Goal: Find specific page/section: Find specific page/section

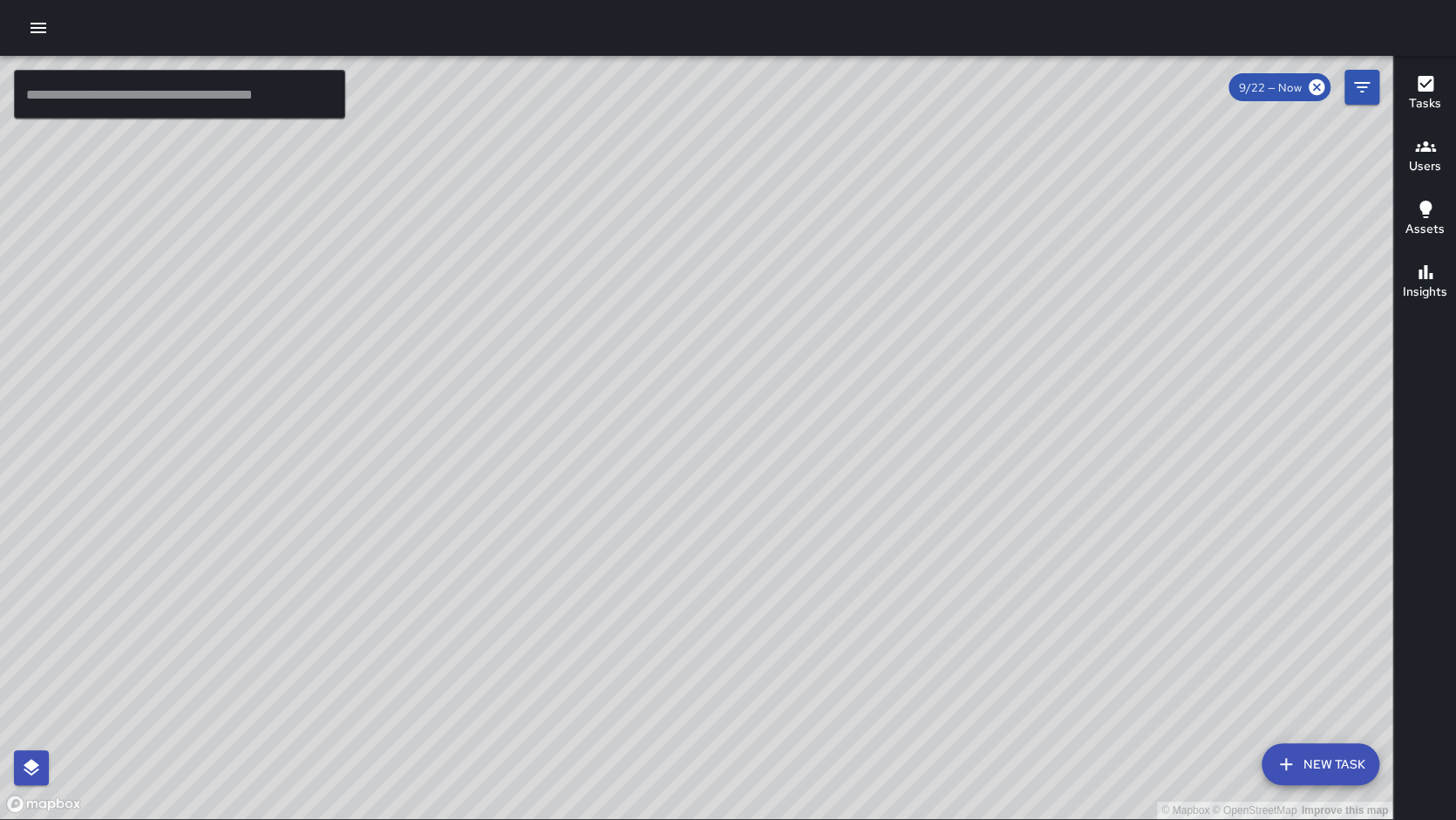
scroll to position [144, 0]
drag, startPoint x: 258, startPoint y: 100, endPoint x: 307, endPoint y: 210, distance: 120.4
click at [257, 100] on input "text" at bounding box center [179, 94] width 331 height 49
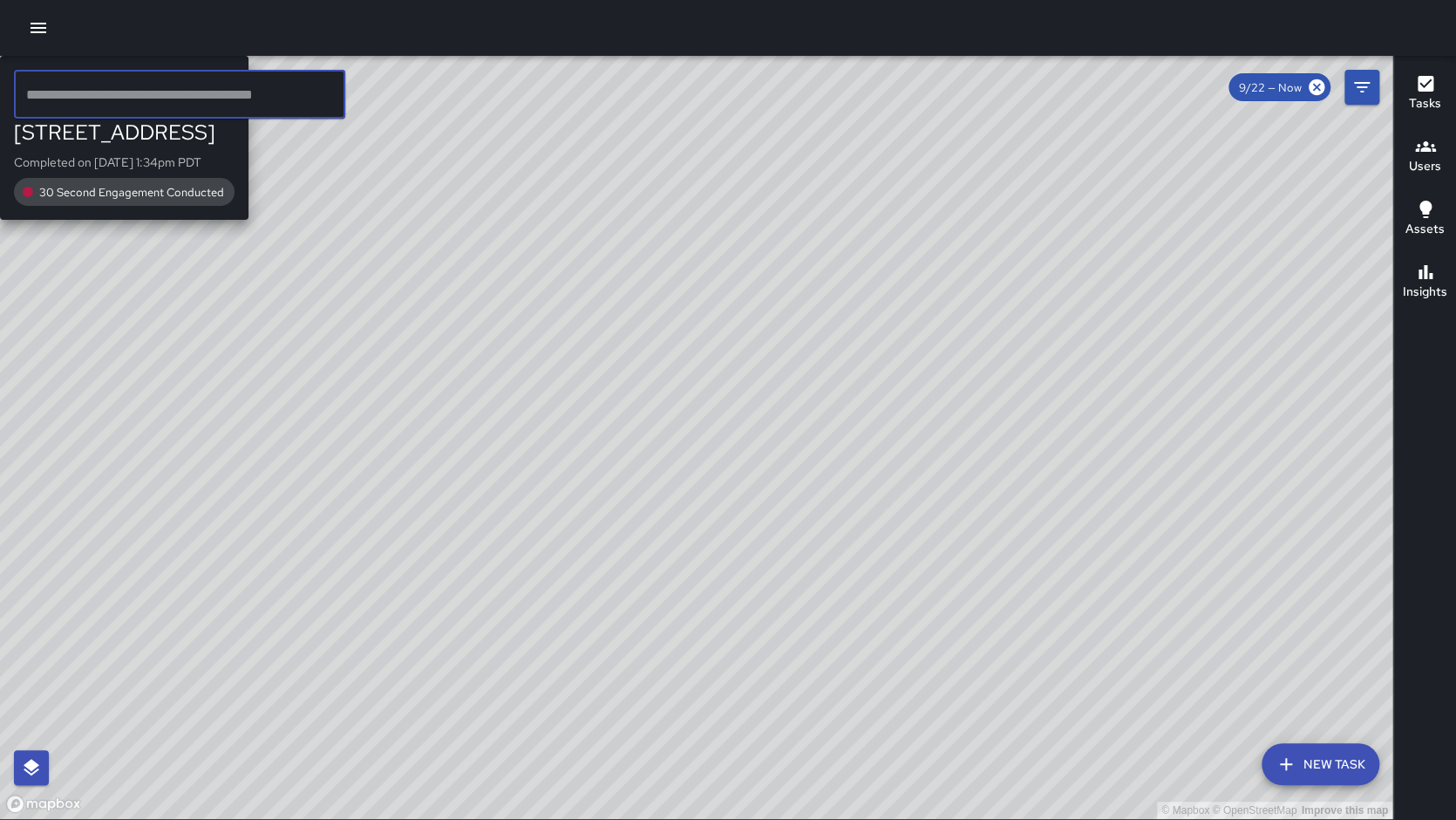
click at [423, 500] on div "© Mapbox © OpenStreetMap Improve this map M3 [PERSON_NAME] 3 [STREET_ADDRESS] C…" at bounding box center [696, 437] width 1392 height 763
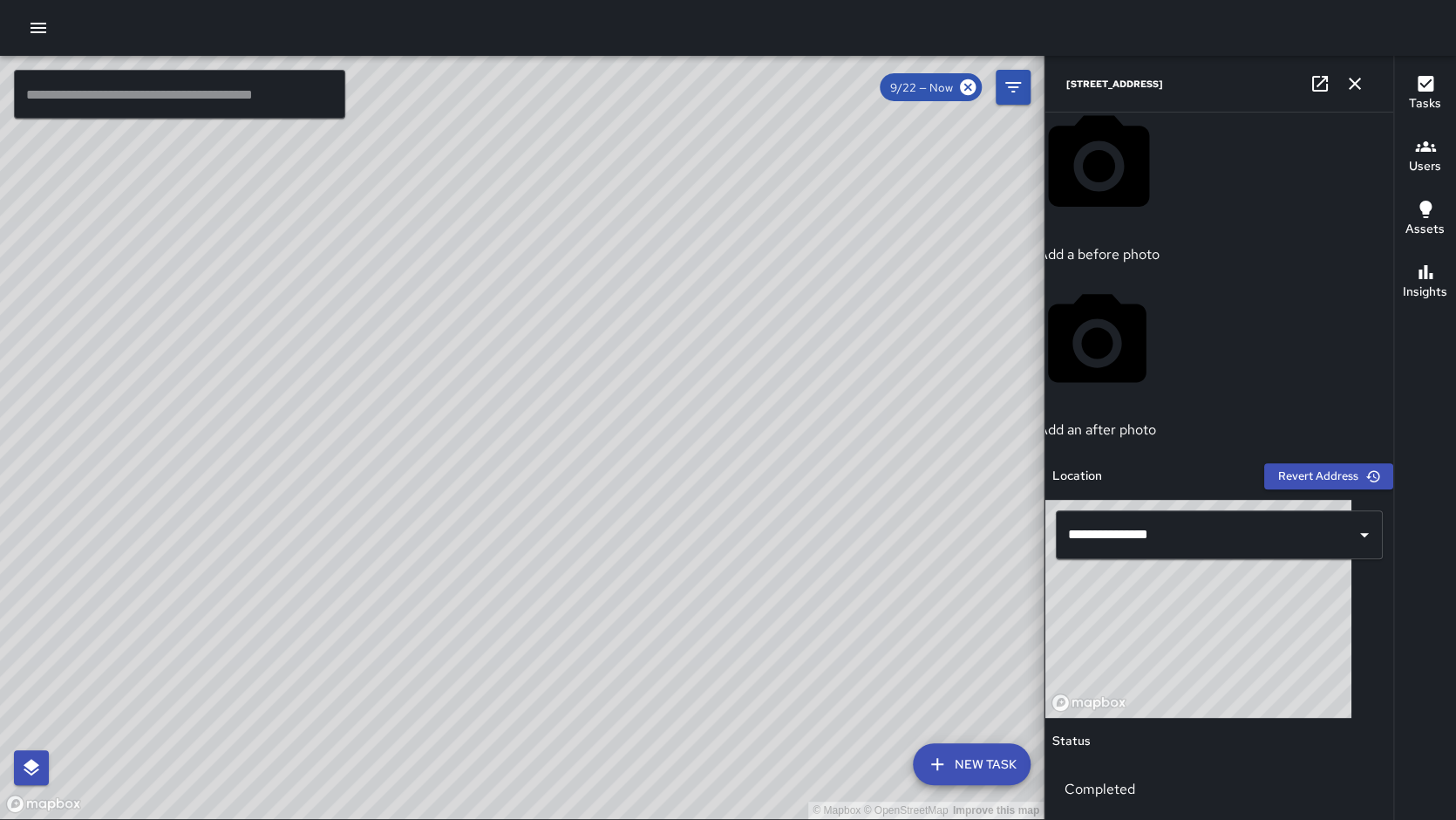
drag, startPoint x: 421, startPoint y: 497, endPoint x: 500, endPoint y: 340, distance: 175.8
click at [500, 340] on div "© Mapbox © OpenStreetMap Improve this map" at bounding box center [522, 437] width 1044 height 763
drag, startPoint x: 457, startPoint y: 491, endPoint x: 738, endPoint y: 530, distance: 283.7
click at [738, 530] on div "© Mapbox © OpenStreetMap Improve this map" at bounding box center [522, 437] width 1044 height 763
drag, startPoint x: 1355, startPoint y: 81, endPoint x: 936, endPoint y: 156, distance: 425.7
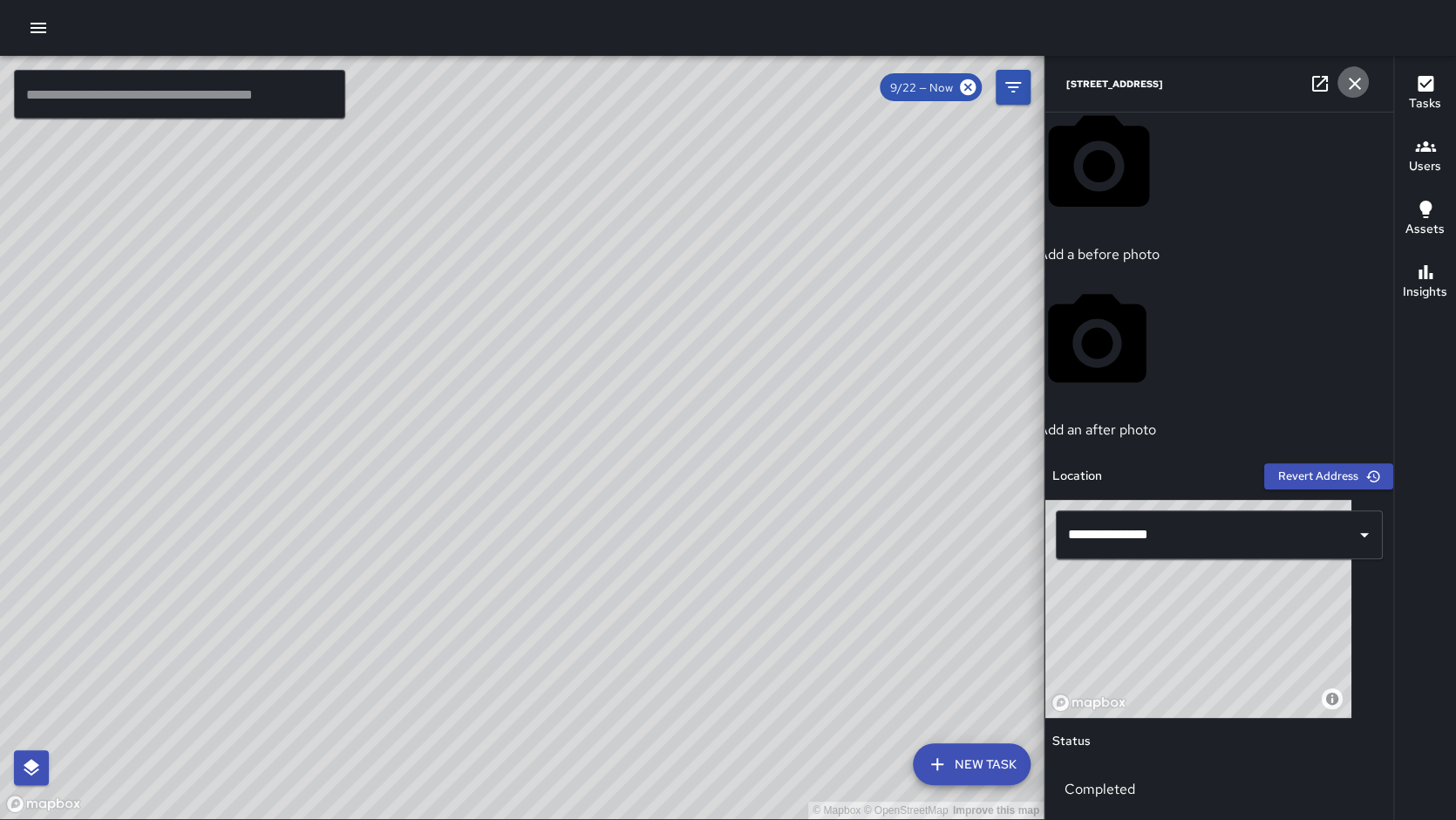
click at [1355, 81] on icon "button" at bounding box center [1355, 84] width 21 height 21
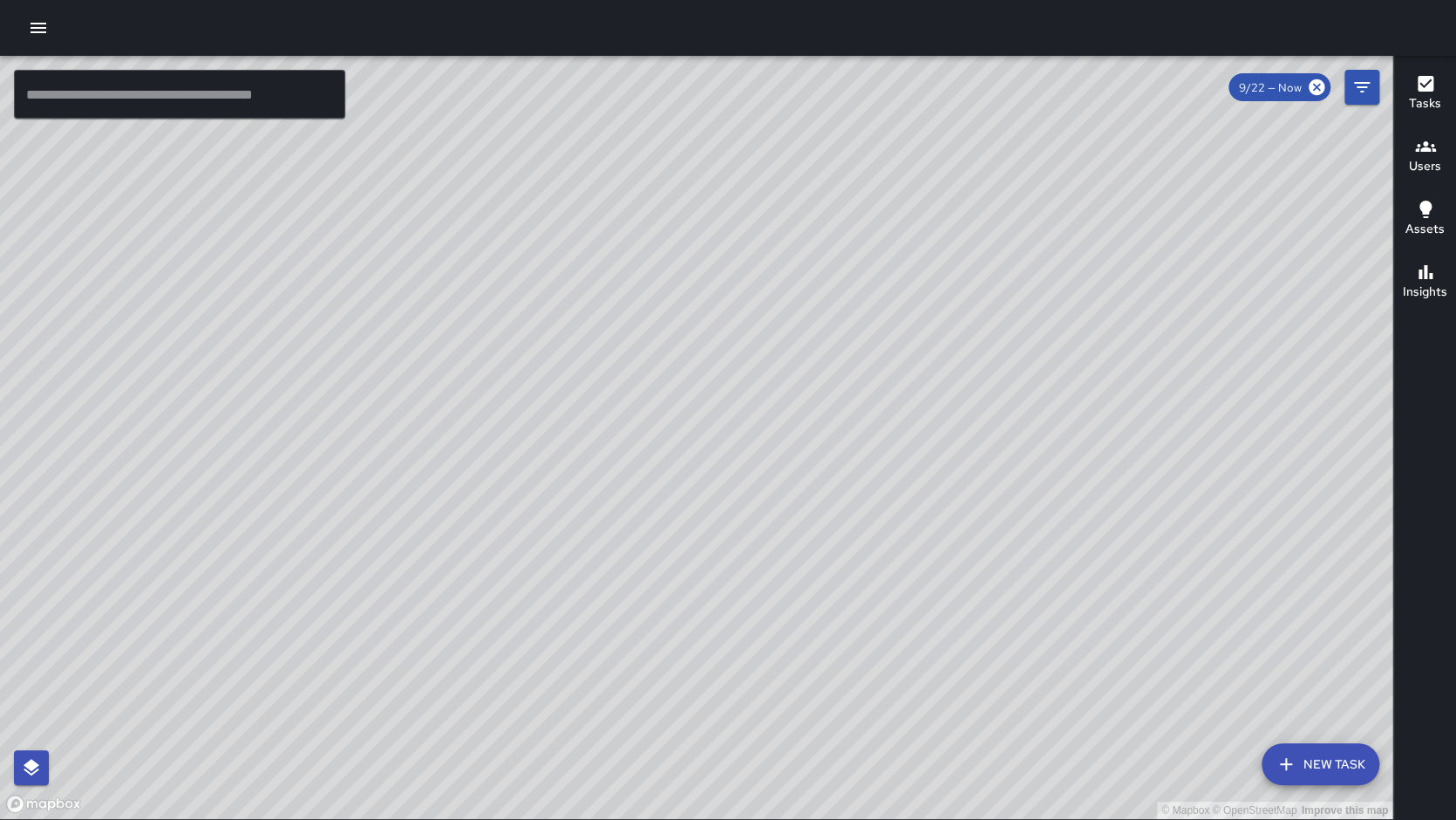
click at [141, 102] on input "text" at bounding box center [179, 94] width 331 height 49
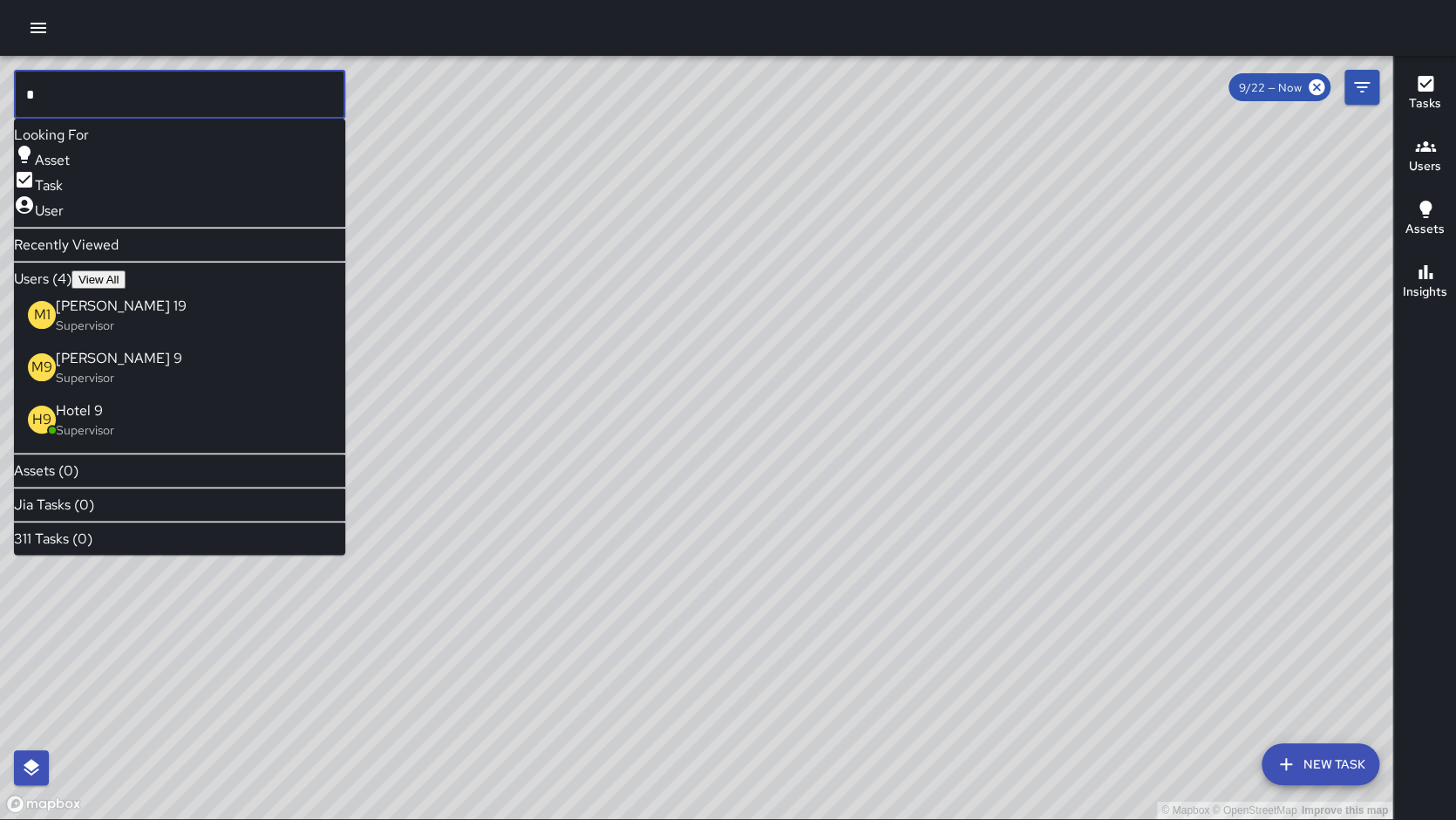
scroll to position [0, 0]
click at [125, 271] on button "View All" at bounding box center [98, 280] width 54 height 18
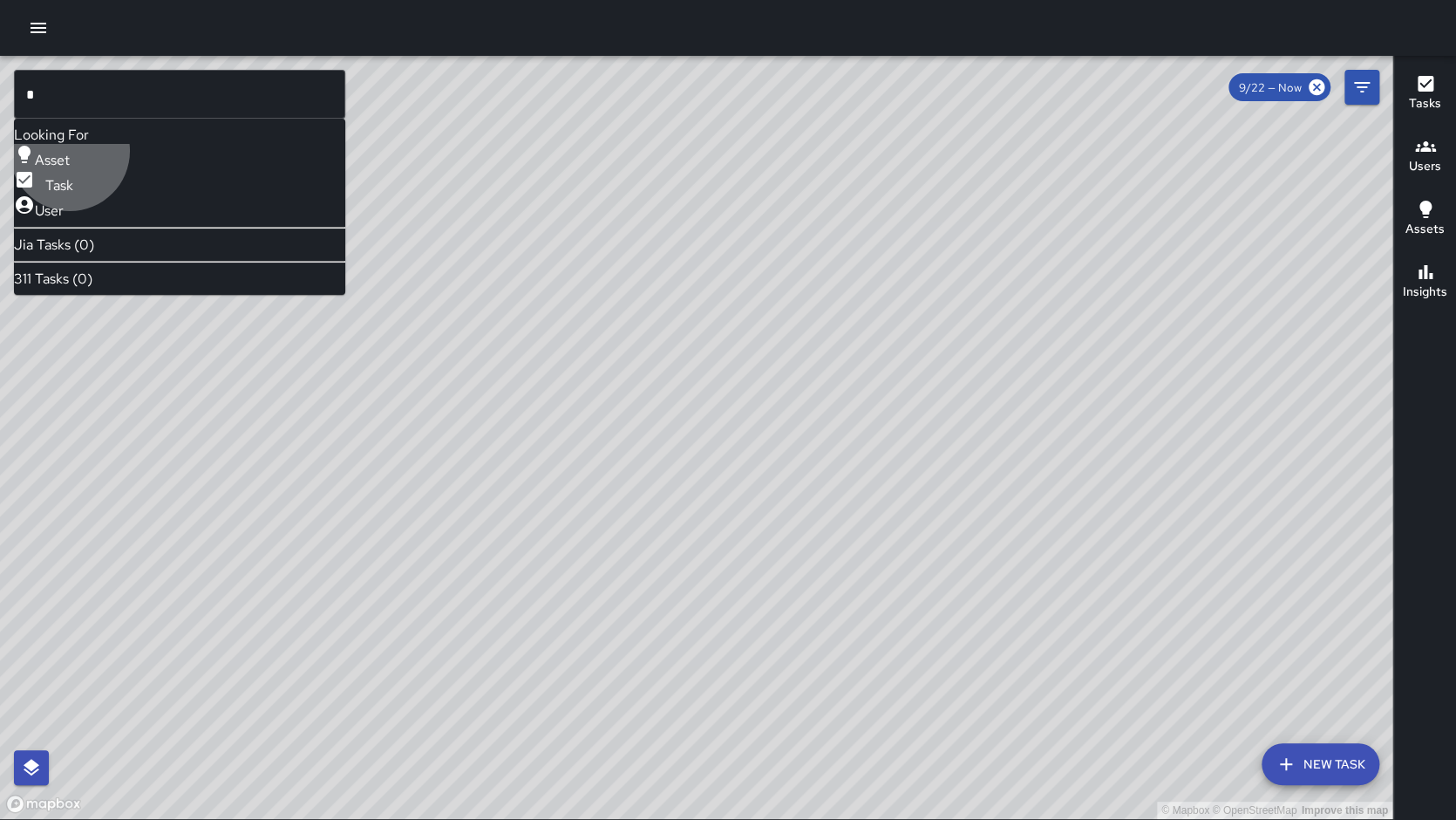
click at [64, 202] on span "User" at bounding box center [49, 211] width 29 height 18
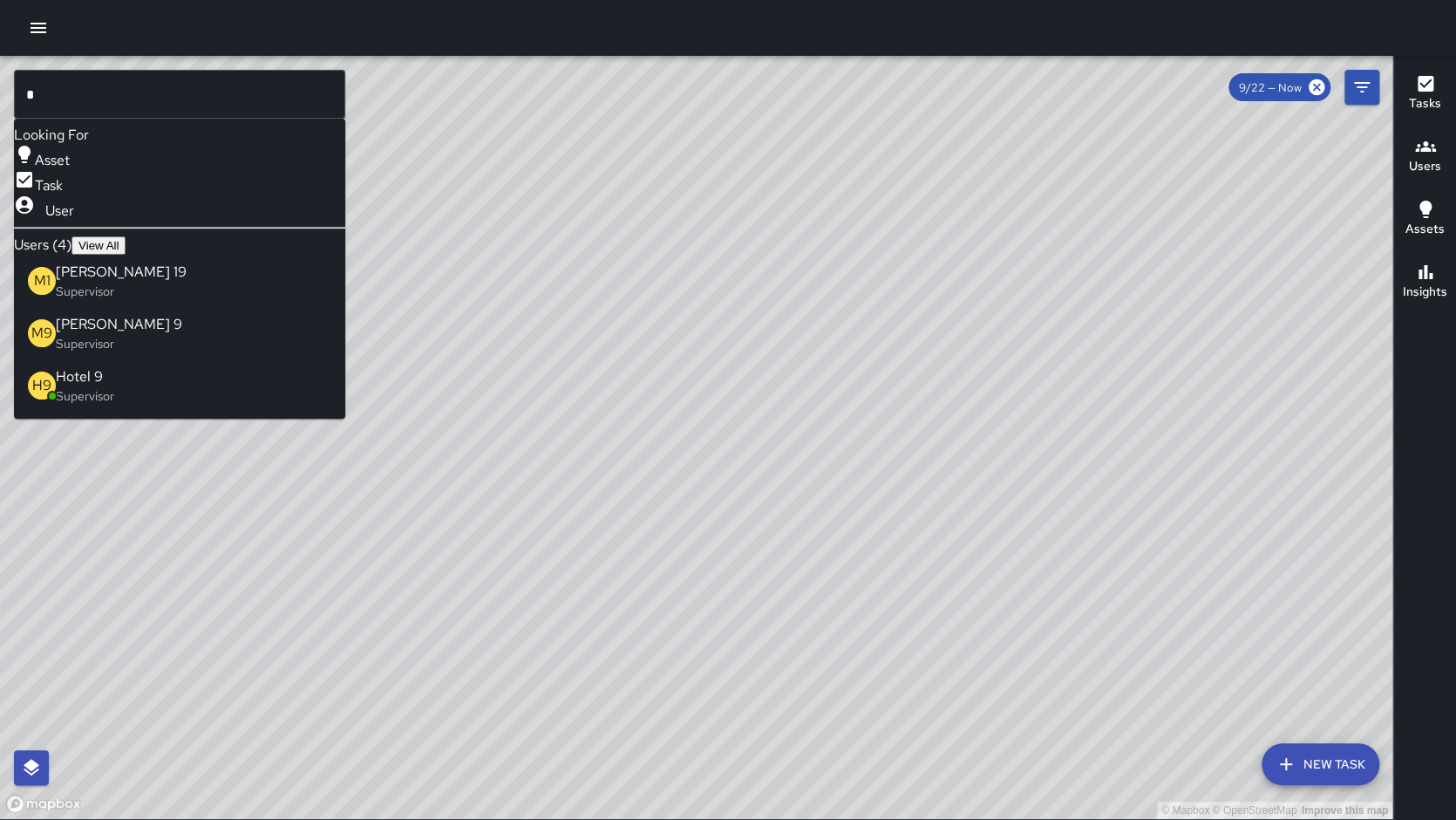
click at [119, 244] on span "View All" at bounding box center [98, 246] width 40 height 13
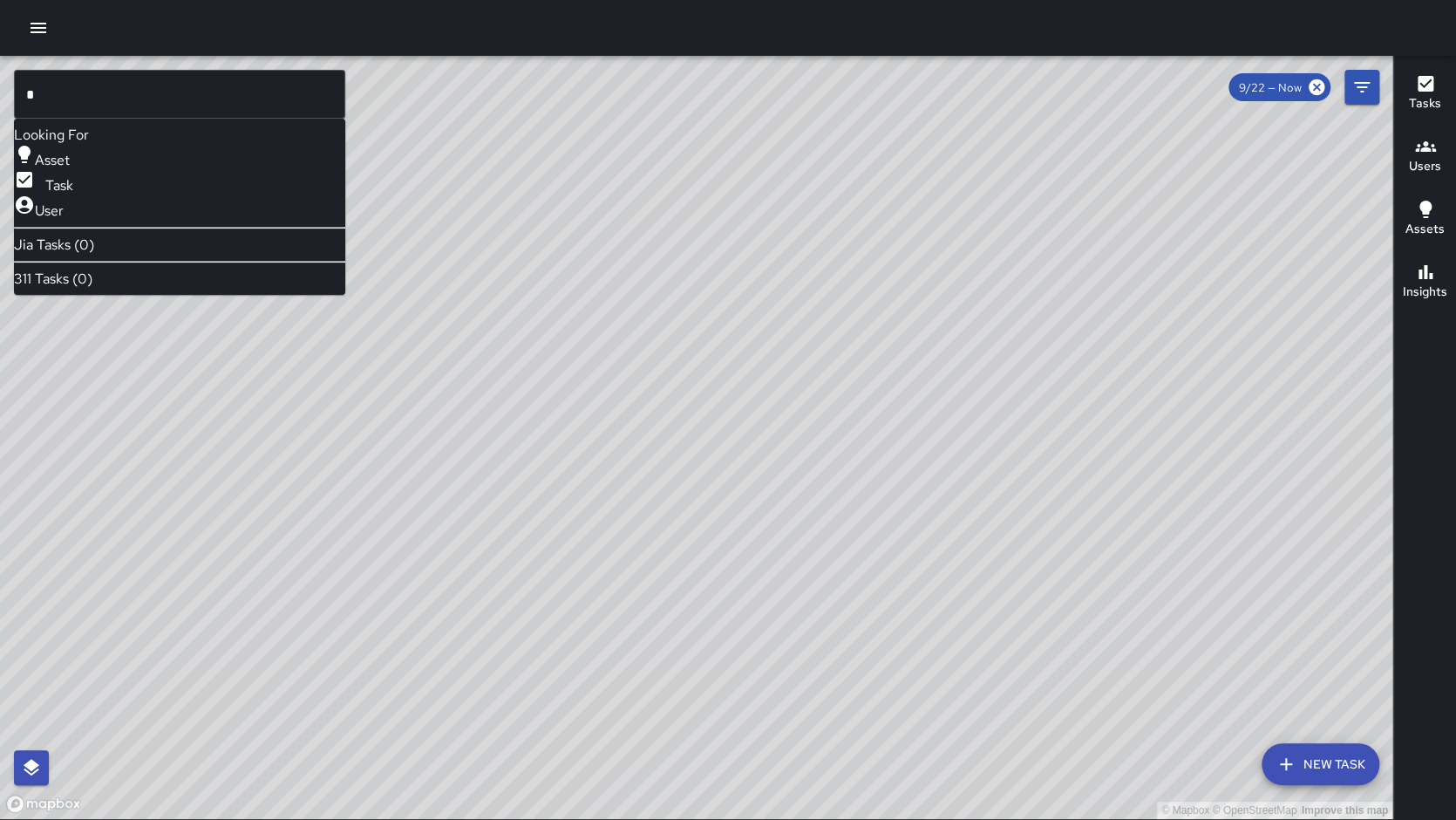
drag, startPoint x: 225, startPoint y: 180, endPoint x: 191, endPoint y: 162, distance: 38.5
click at [64, 202] on span "User" at bounding box center [49, 211] width 29 height 18
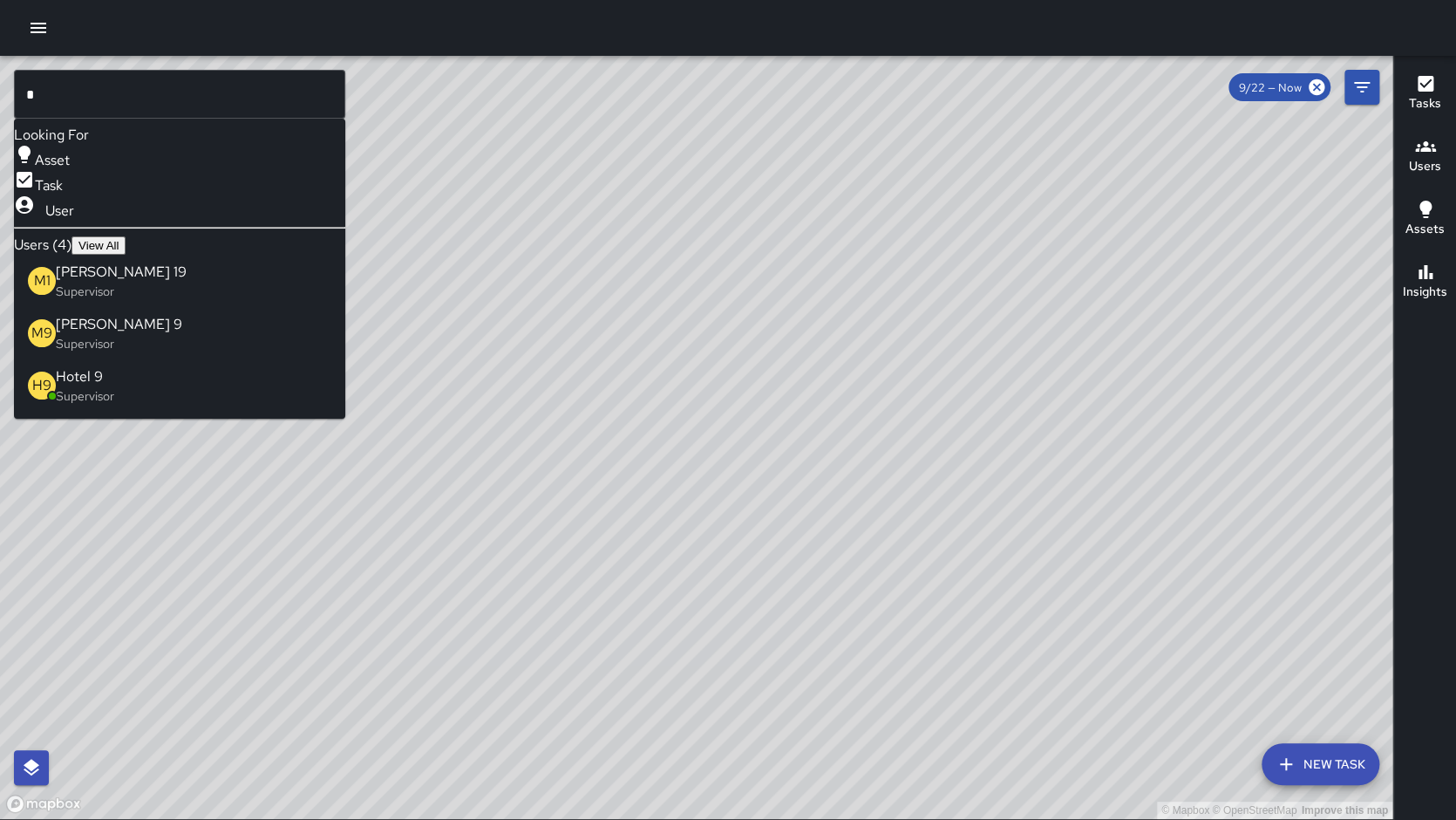
click at [74, 82] on input "*" at bounding box center [179, 94] width 331 height 49
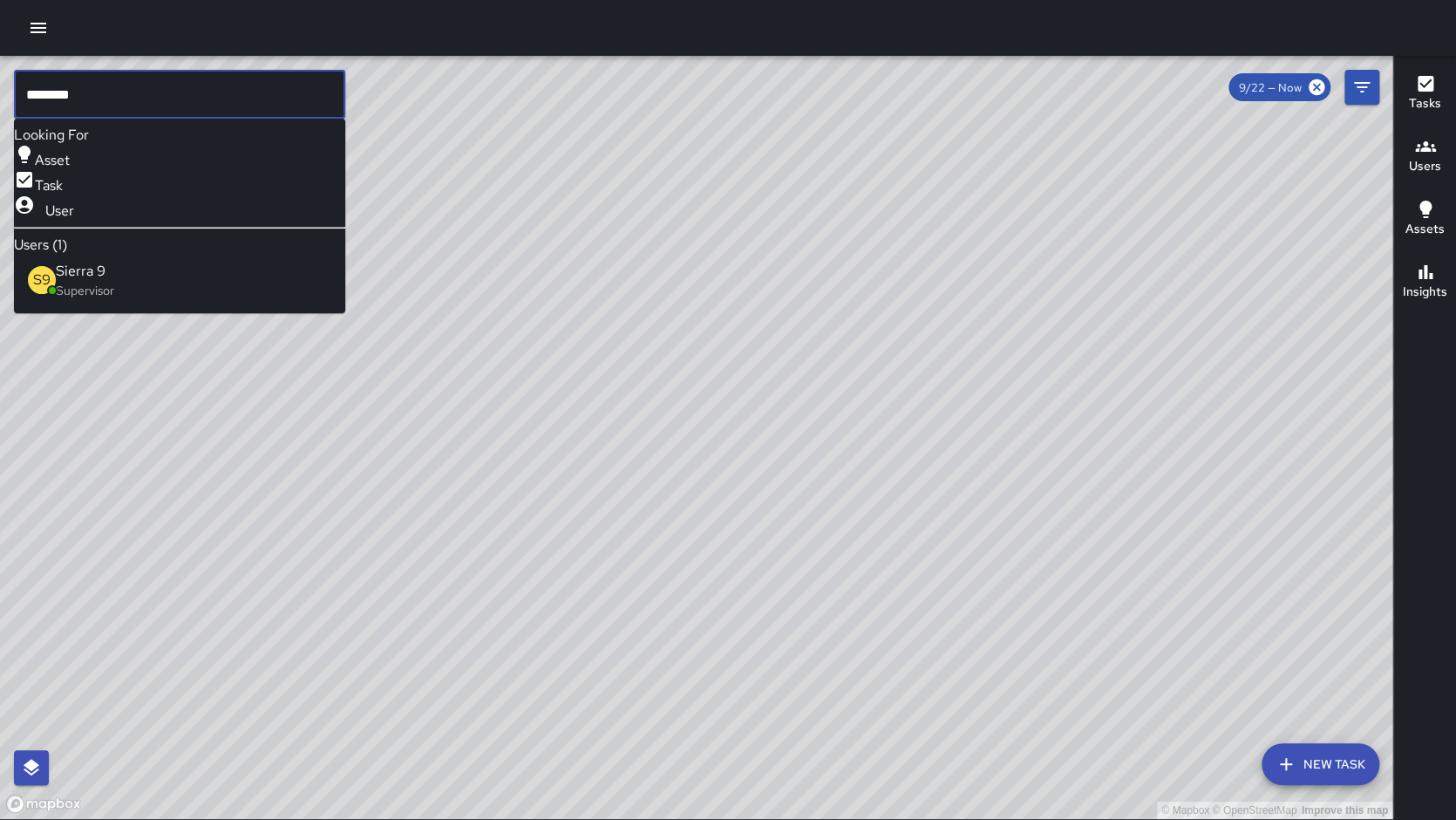
type input "********"
click at [125, 313] on ul "Looking For Asset Task User Users (1) S9 Sierra 9 Supervisor" at bounding box center [179, 215] width 331 height 194
click at [114, 291] on p "Supervisor" at bounding box center [85, 290] width 58 height 17
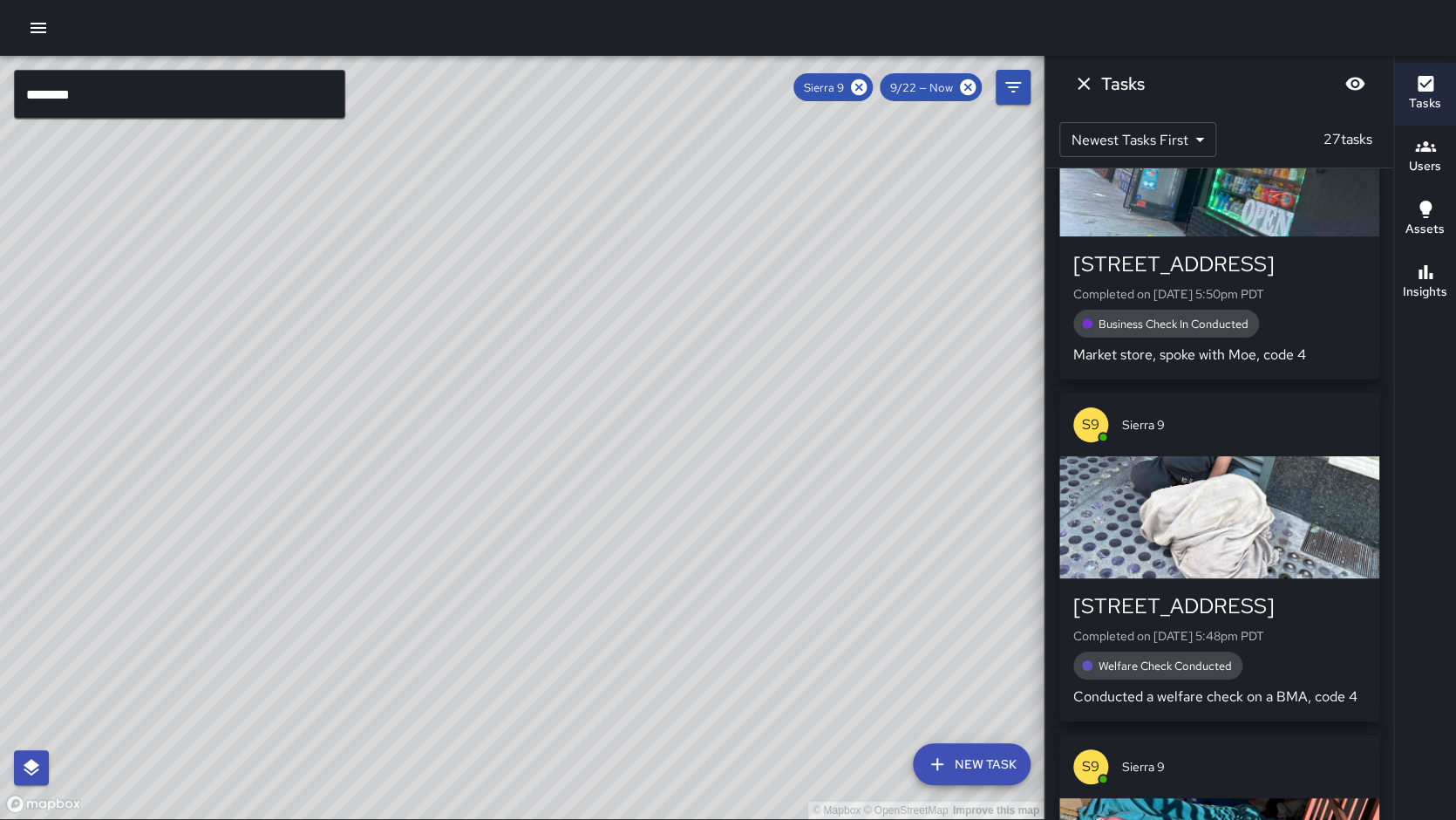
drag, startPoint x: 683, startPoint y: 540, endPoint x: 578, endPoint y: 671, distance: 167.9
click at [578, 671] on div "© Mapbox © OpenStreetMap Improve this map" at bounding box center [522, 437] width 1044 height 763
click at [1436, 284] on h6 "Insights" at bounding box center [1426, 292] width 44 height 19
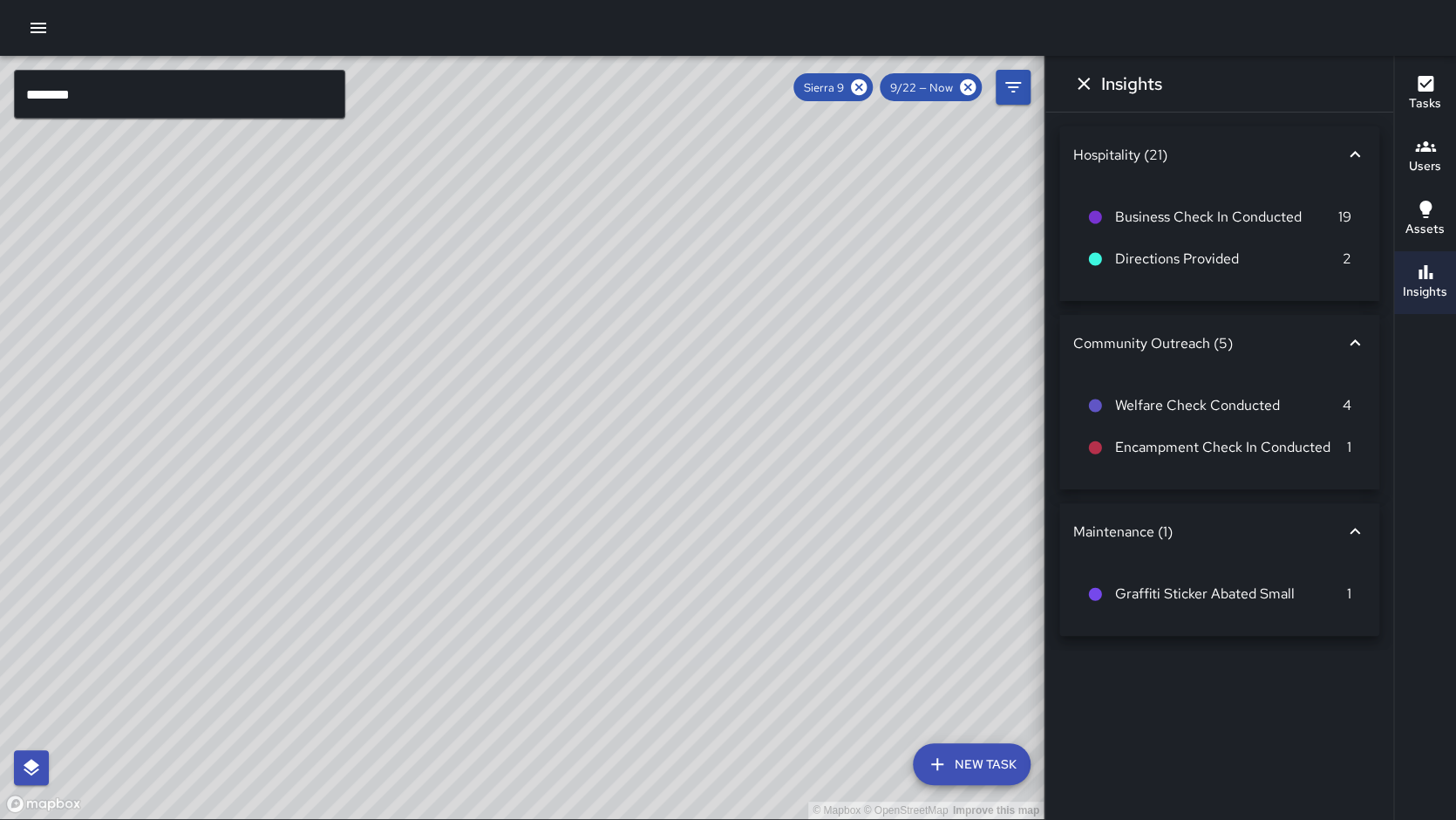
drag, startPoint x: 528, startPoint y: 735, endPoint x: 668, endPoint y: 528, distance: 249.9
click at [668, 528] on div "© Mapbox © OpenStreetMap Improve this map" at bounding box center [522, 437] width 1044 height 763
click at [137, 66] on div "© Mapbox © OpenStreetMap Improve this map" at bounding box center [522, 437] width 1044 height 763
click at [136, 89] on input "********" at bounding box center [179, 94] width 331 height 49
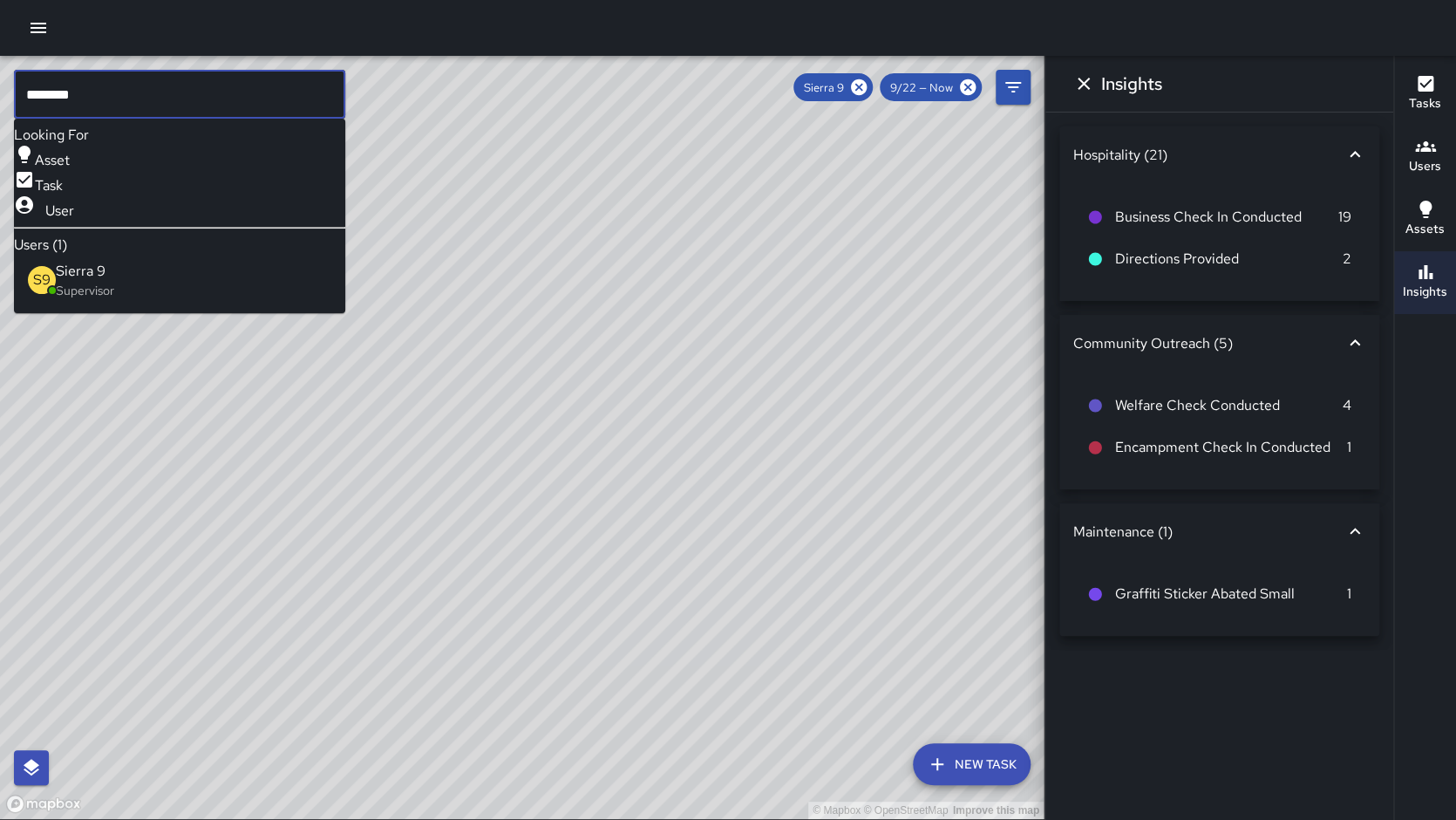
click at [136, 89] on input "********" at bounding box center [179, 94] width 331 height 49
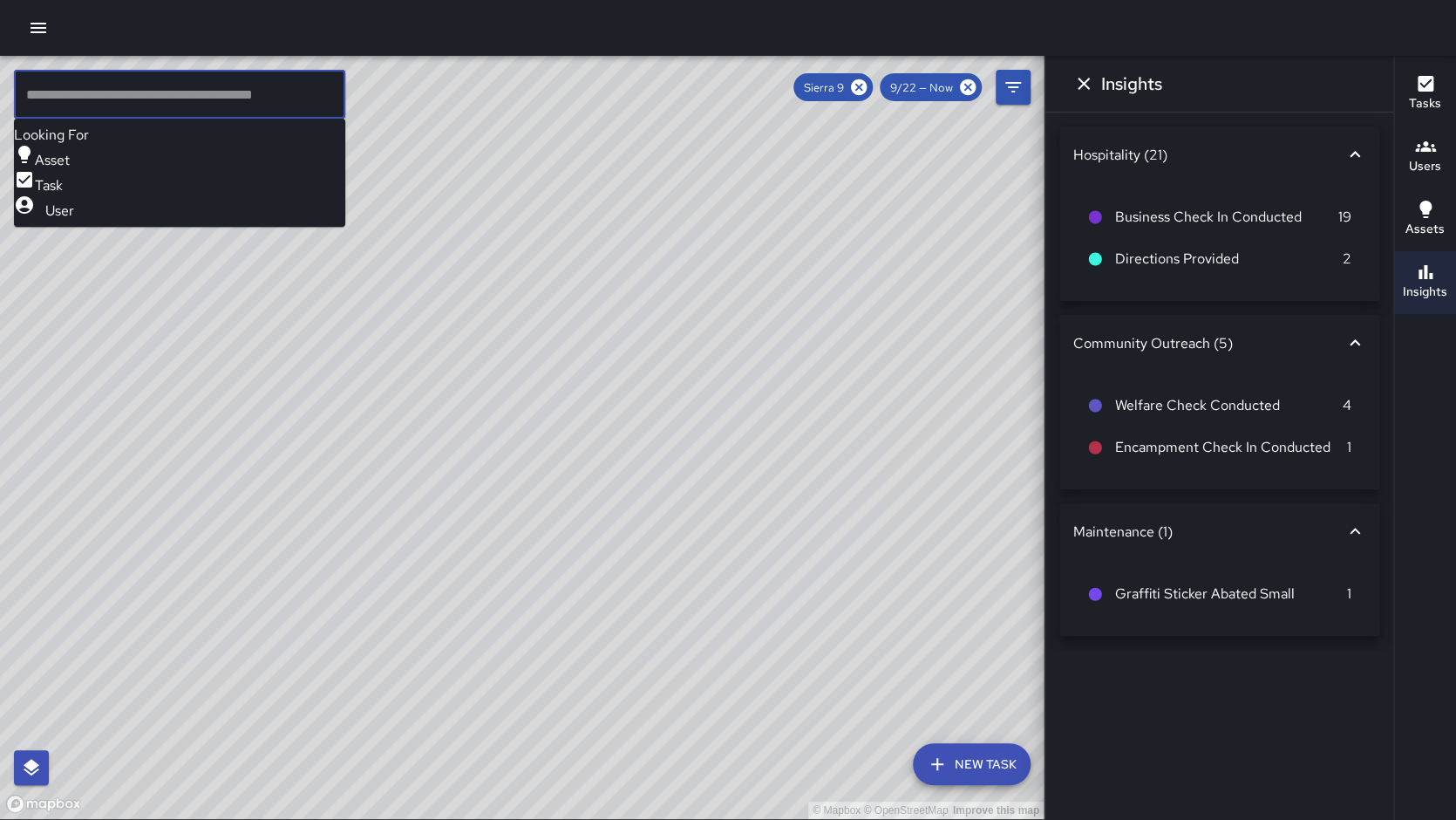
click at [136, 89] on input "text" at bounding box center [179, 94] width 331 height 49
drag, startPoint x: 641, startPoint y: 348, endPoint x: 636, endPoint y: 493, distance: 145.1
click at [455, 528] on div "© Mapbox © OpenStreetMap Improve this map" at bounding box center [522, 437] width 1044 height 763
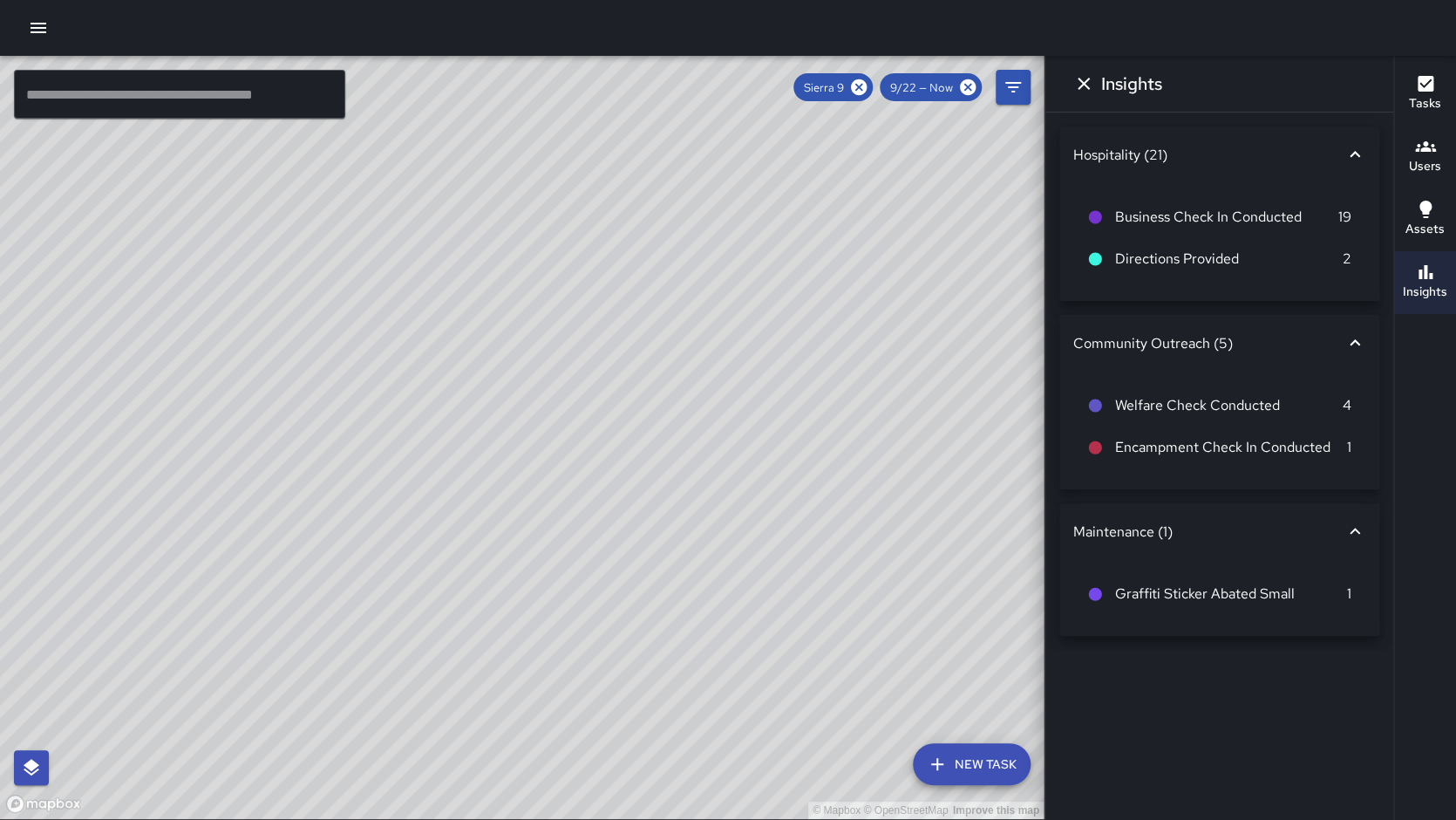
click at [1077, 93] on button "Dismiss" at bounding box center [1084, 84] width 35 height 35
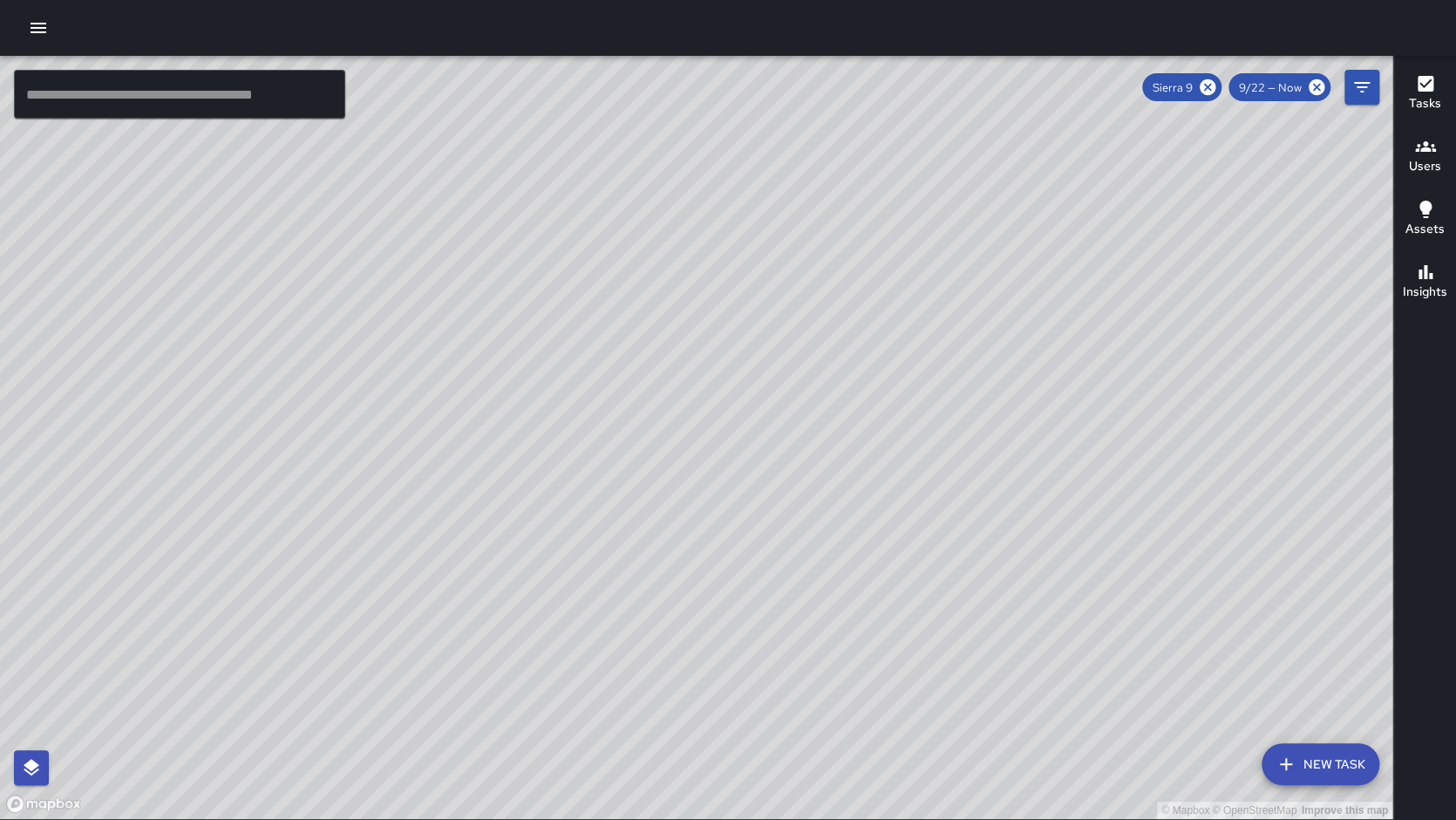
drag, startPoint x: 635, startPoint y: 479, endPoint x: 616, endPoint y: 288, distance: 191.9
click at [625, 285] on div "© Mapbox © OpenStreetMap Improve this map" at bounding box center [696, 437] width 1392 height 763
click at [1214, 90] on icon at bounding box center [1208, 87] width 16 height 16
drag, startPoint x: 818, startPoint y: 212, endPoint x: 607, endPoint y: 377, distance: 267.9
click at [607, 378] on div "© Mapbox © OpenStreetMap Improve this map" at bounding box center [696, 437] width 1392 height 763
